Goal: Task Accomplishment & Management: Manage account settings

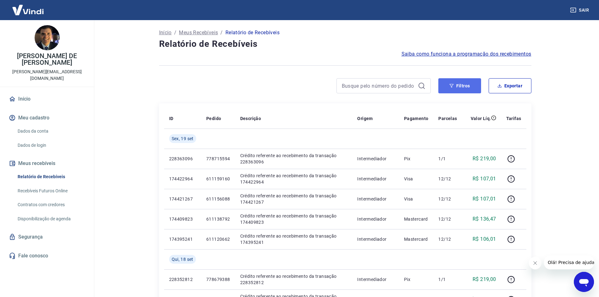
click at [463, 89] on button "Filtros" at bounding box center [459, 85] width 43 height 15
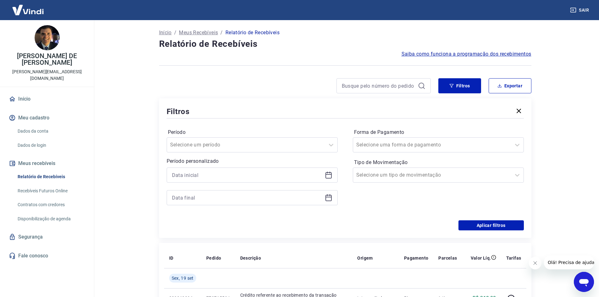
click at [332, 174] on icon at bounding box center [329, 175] width 8 height 8
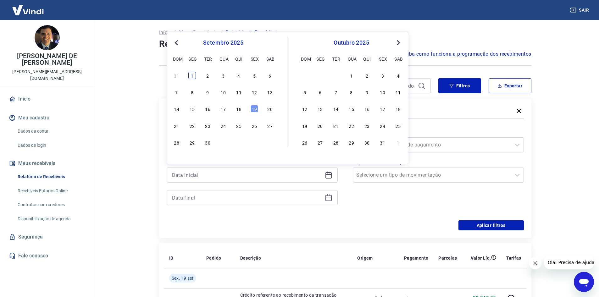
click at [194, 74] on div "1" at bounding box center [192, 76] width 8 height 8
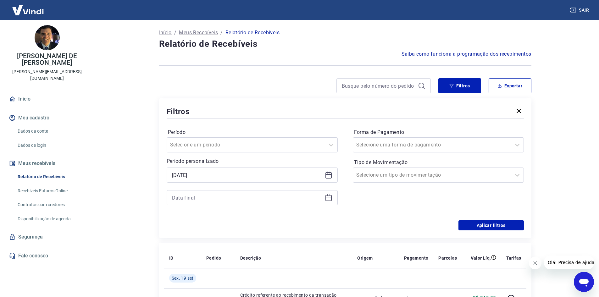
click at [330, 175] on icon at bounding box center [329, 175] width 8 height 8
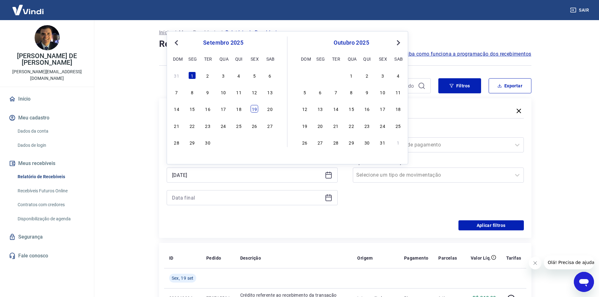
click at [256, 107] on div "19" at bounding box center [255, 109] width 8 height 8
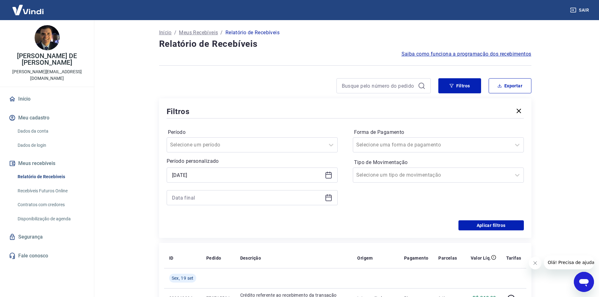
click at [323, 175] on div "19/09/2025" at bounding box center [252, 175] width 171 height 15
click at [334, 173] on div "19/09/2025" at bounding box center [252, 175] width 171 height 15
click at [328, 174] on icon at bounding box center [329, 175] width 8 height 8
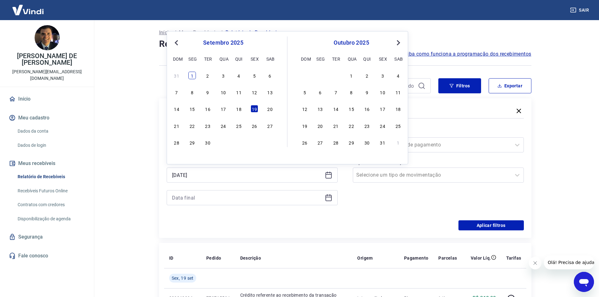
click at [194, 75] on div "1" at bounding box center [192, 76] width 8 height 8
type input "01/09/2025"
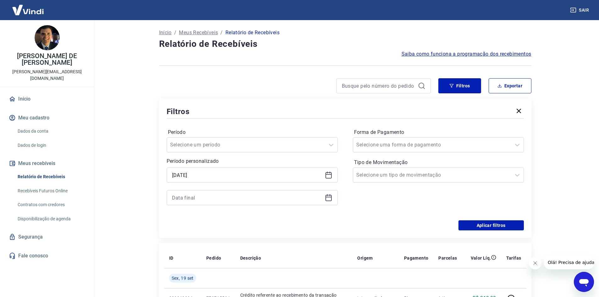
click at [326, 197] on icon at bounding box center [328, 197] width 6 height 1
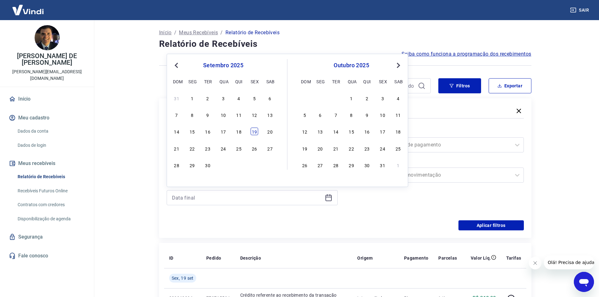
click at [257, 134] on div "19" at bounding box center [255, 132] width 8 height 8
type input "19/09/2025"
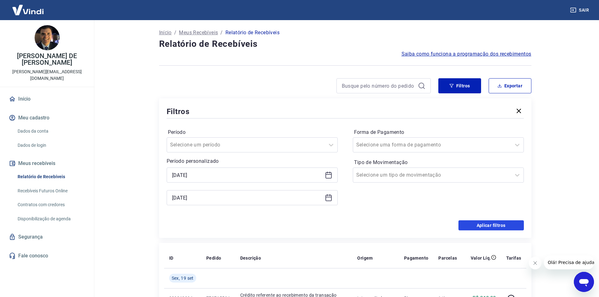
click at [486, 225] on button "Aplicar filtros" at bounding box center [490, 225] width 65 height 10
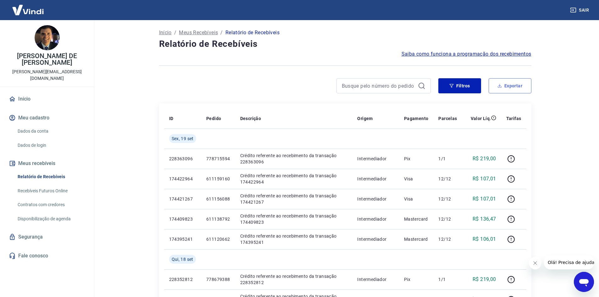
click at [503, 84] on button "Exportar" at bounding box center [510, 85] width 43 height 15
type input "01/09/2025"
type input "19/09/2025"
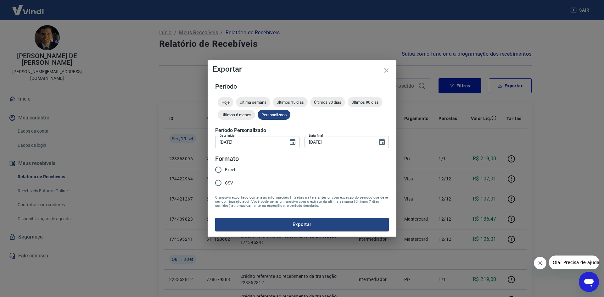
click at [234, 172] on span "Excel" at bounding box center [230, 170] width 10 height 7
click at [225, 172] on input "Excel" at bounding box center [218, 169] width 13 height 13
radio input "true"
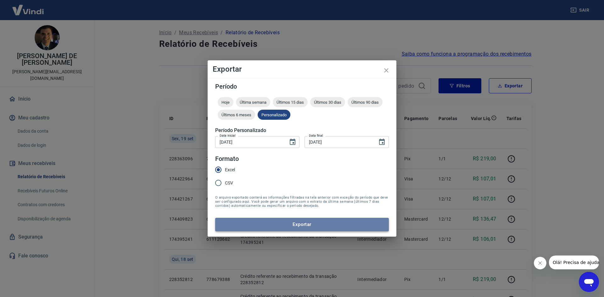
click at [348, 225] on button "Exportar" at bounding box center [302, 224] width 174 height 13
